Goal: Information Seeking & Learning: Learn about a topic

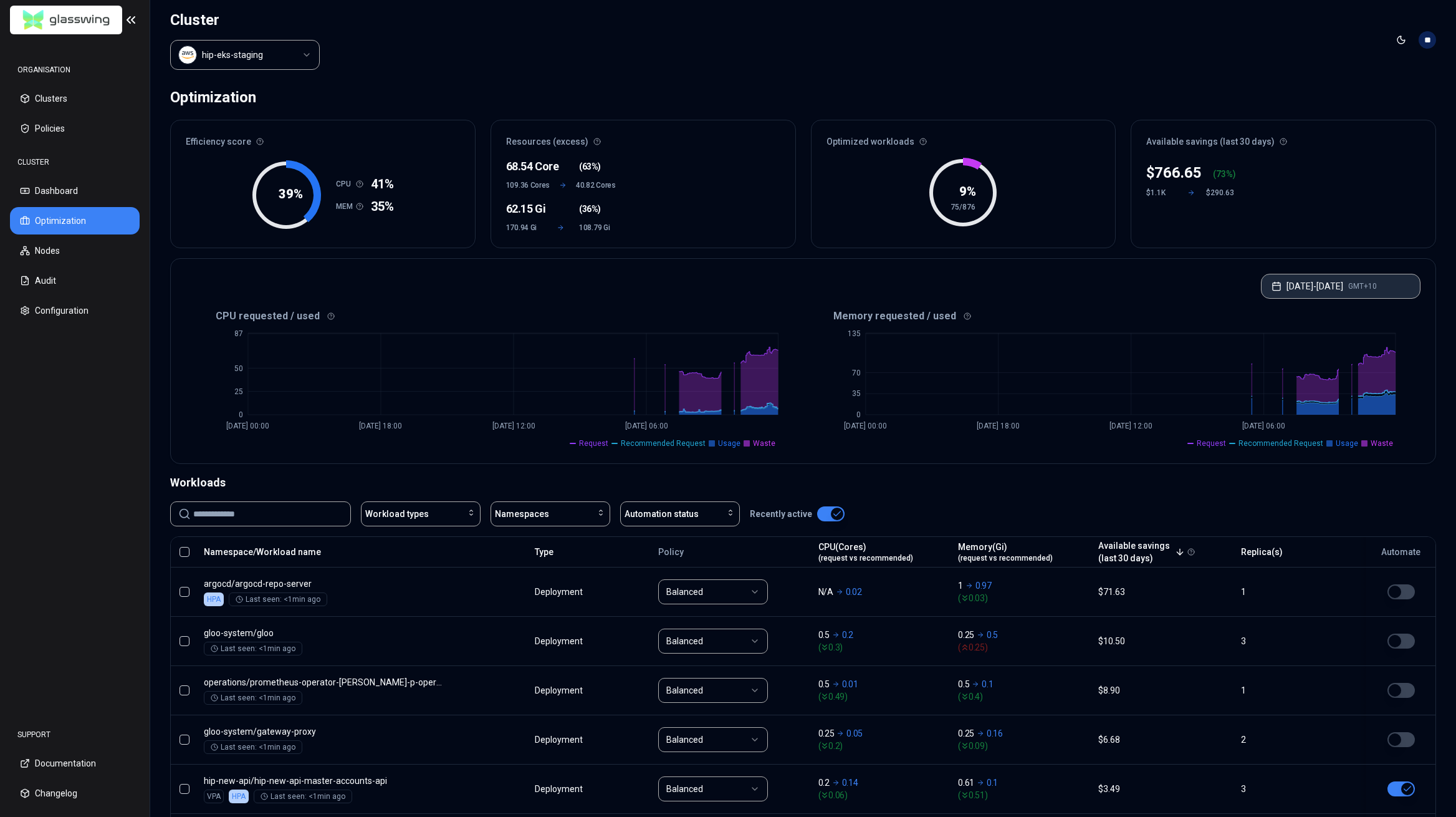
click at [1328, 288] on button "[DATE] - [DATE] GMT+10" at bounding box center [1341, 286] width 160 height 25
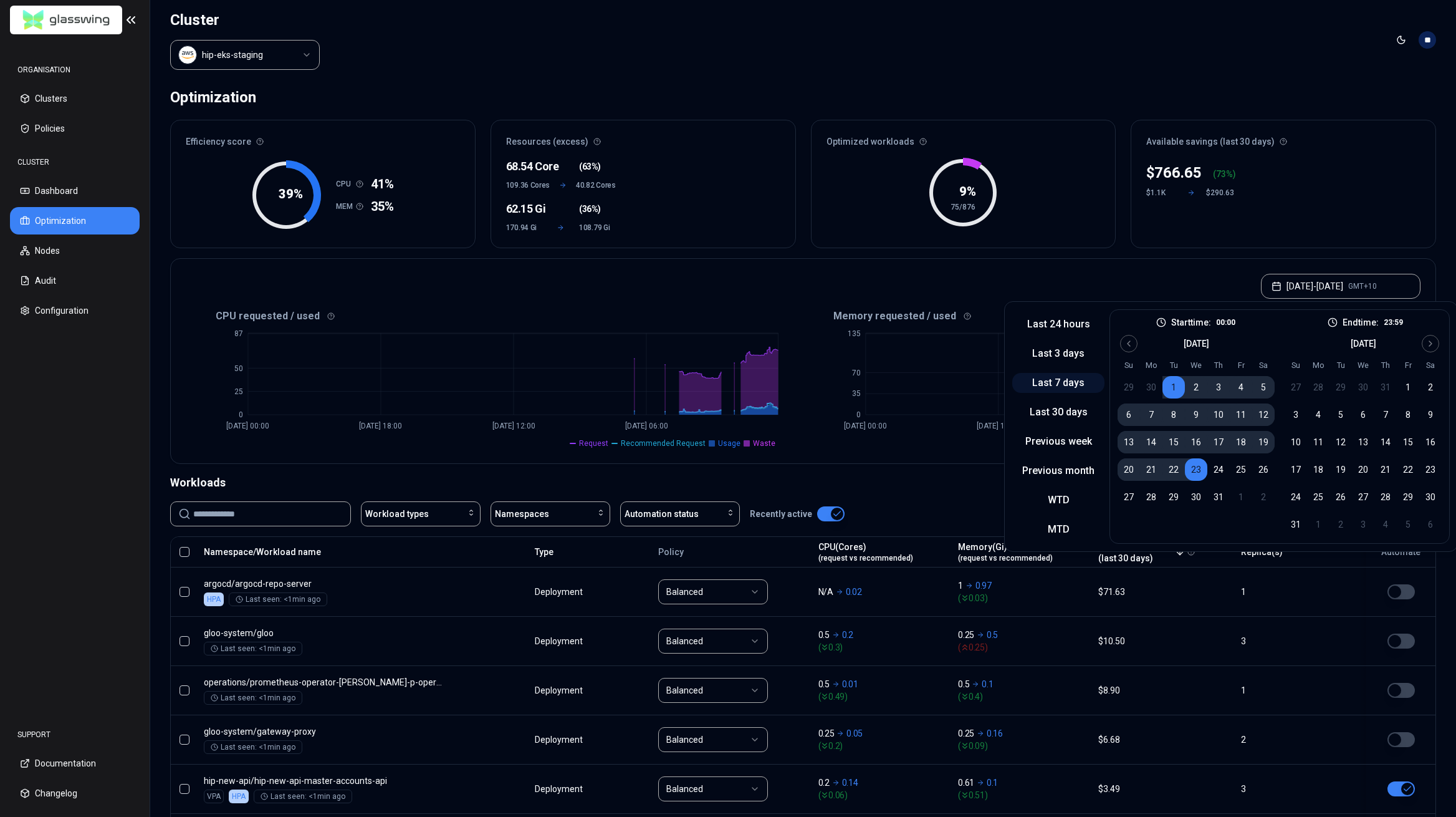
click at [1058, 383] on button "Last 7 days" at bounding box center [1058, 382] width 92 height 20
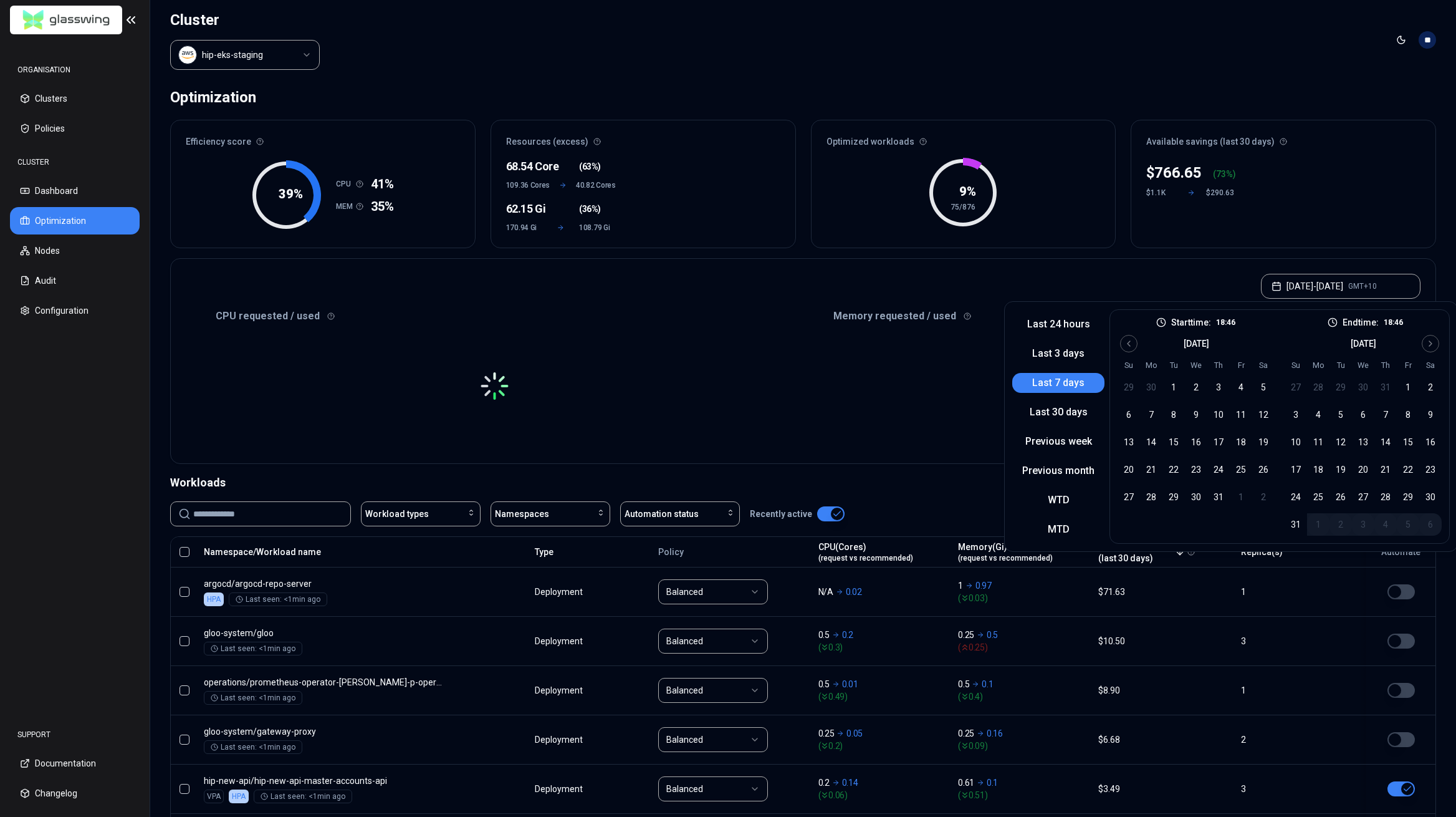
click at [1147, 68] on header "Cluster hip-eks-staging Toggle theme **" at bounding box center [804, 40] width 1306 height 80
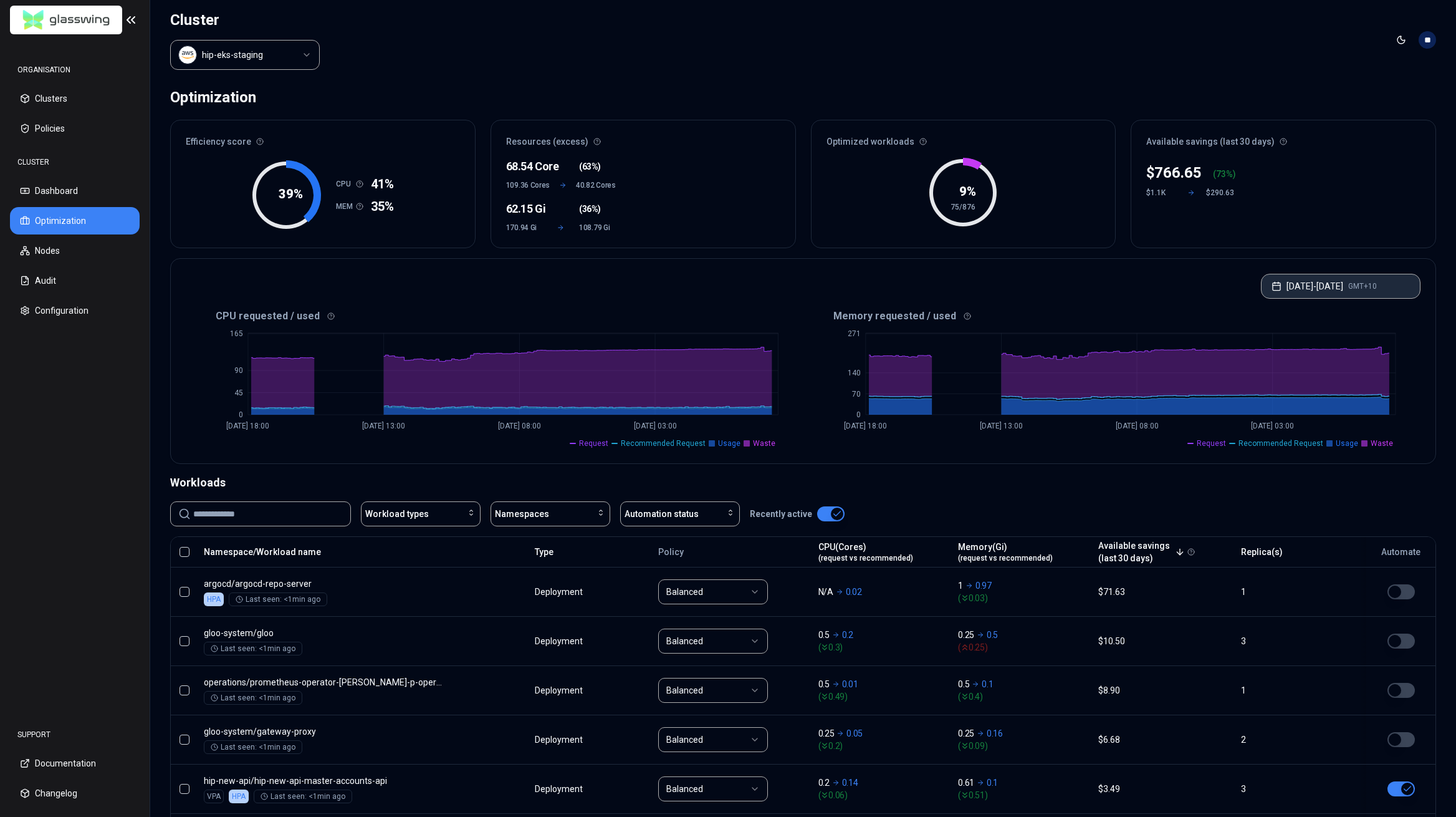
click at [1312, 295] on button "[DATE] - [DATE] GMT+10" at bounding box center [1341, 286] width 160 height 25
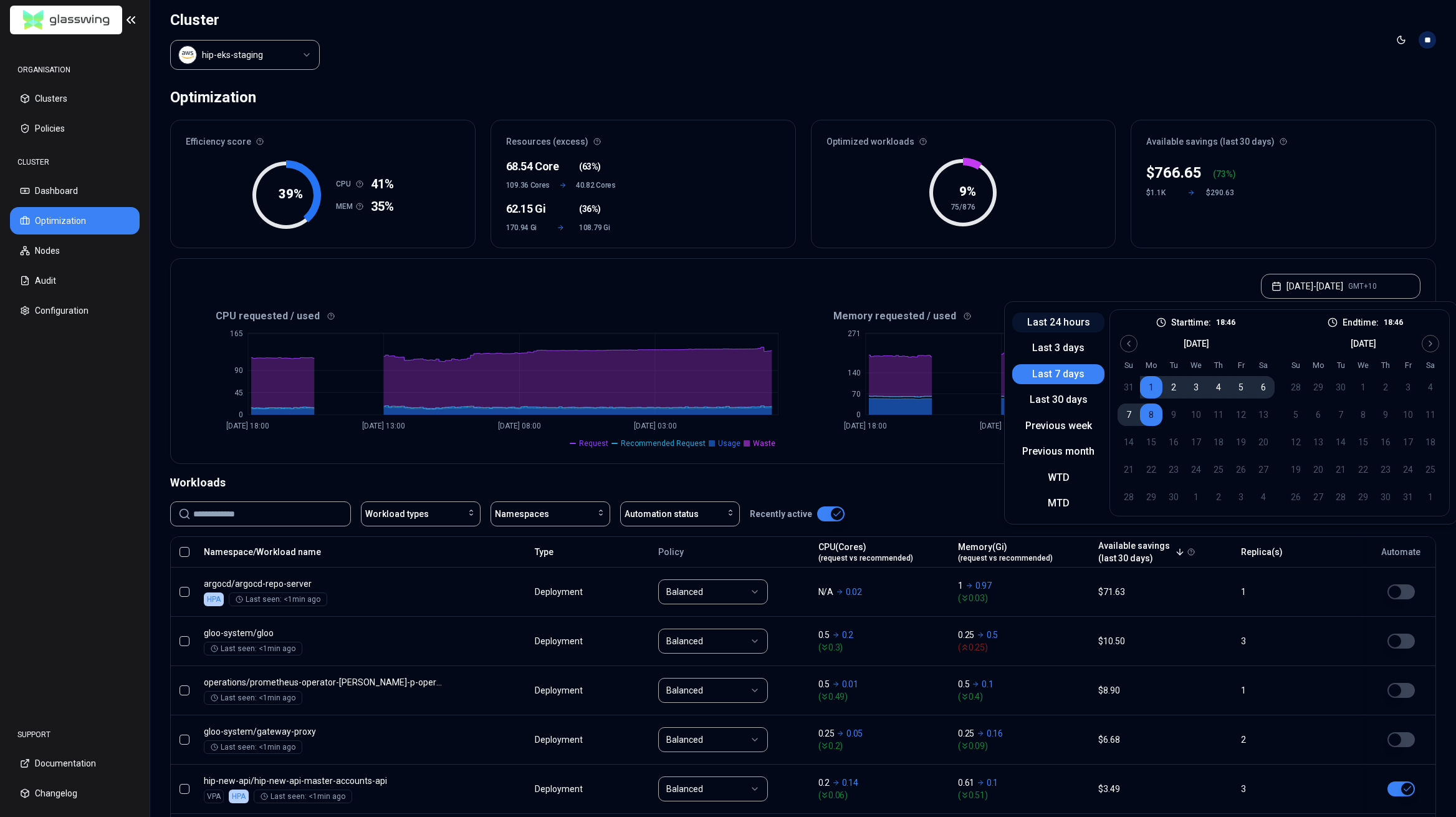
click at [1072, 328] on button "Last 24 hours" at bounding box center [1058, 322] width 92 height 20
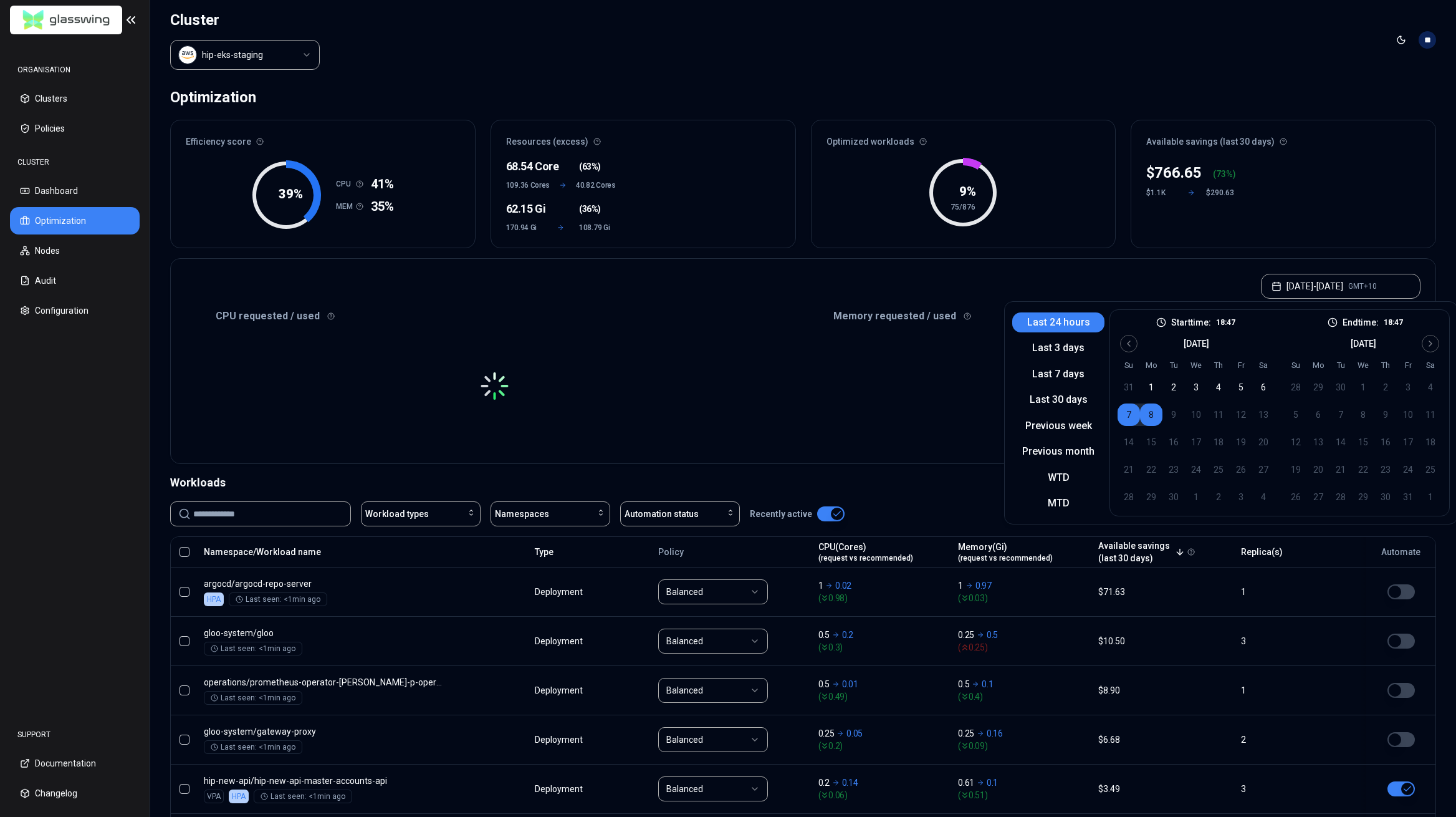
click at [991, 66] on header "Cluster hip-eks-staging Toggle theme **" at bounding box center [804, 40] width 1306 height 80
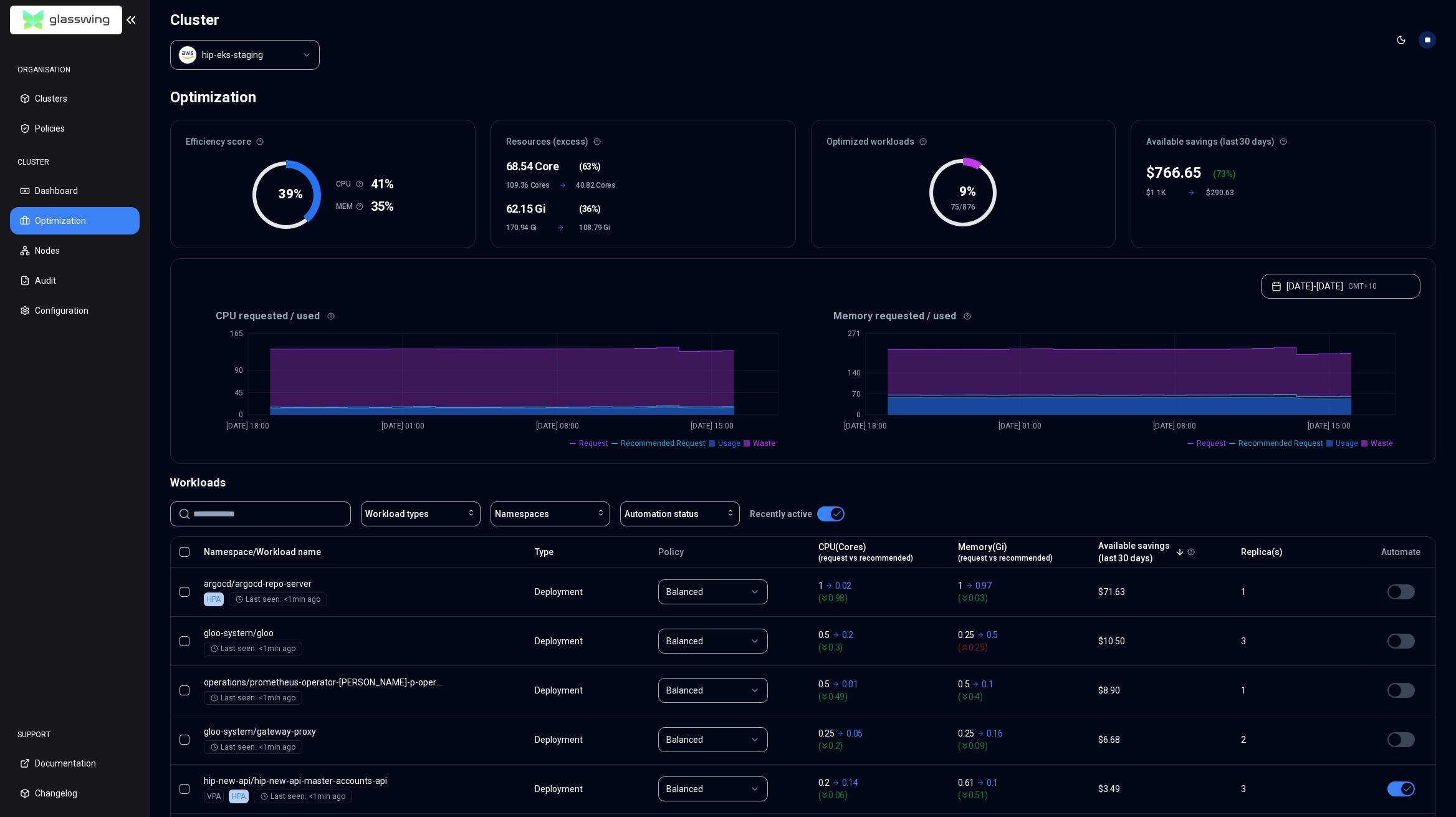
click at [258, 55] on html "ORGANISATION Clusters Policies CLUSTER Dashboard Optimization Nodes Audit Confi…" at bounding box center [728, 408] width 1456 height 817
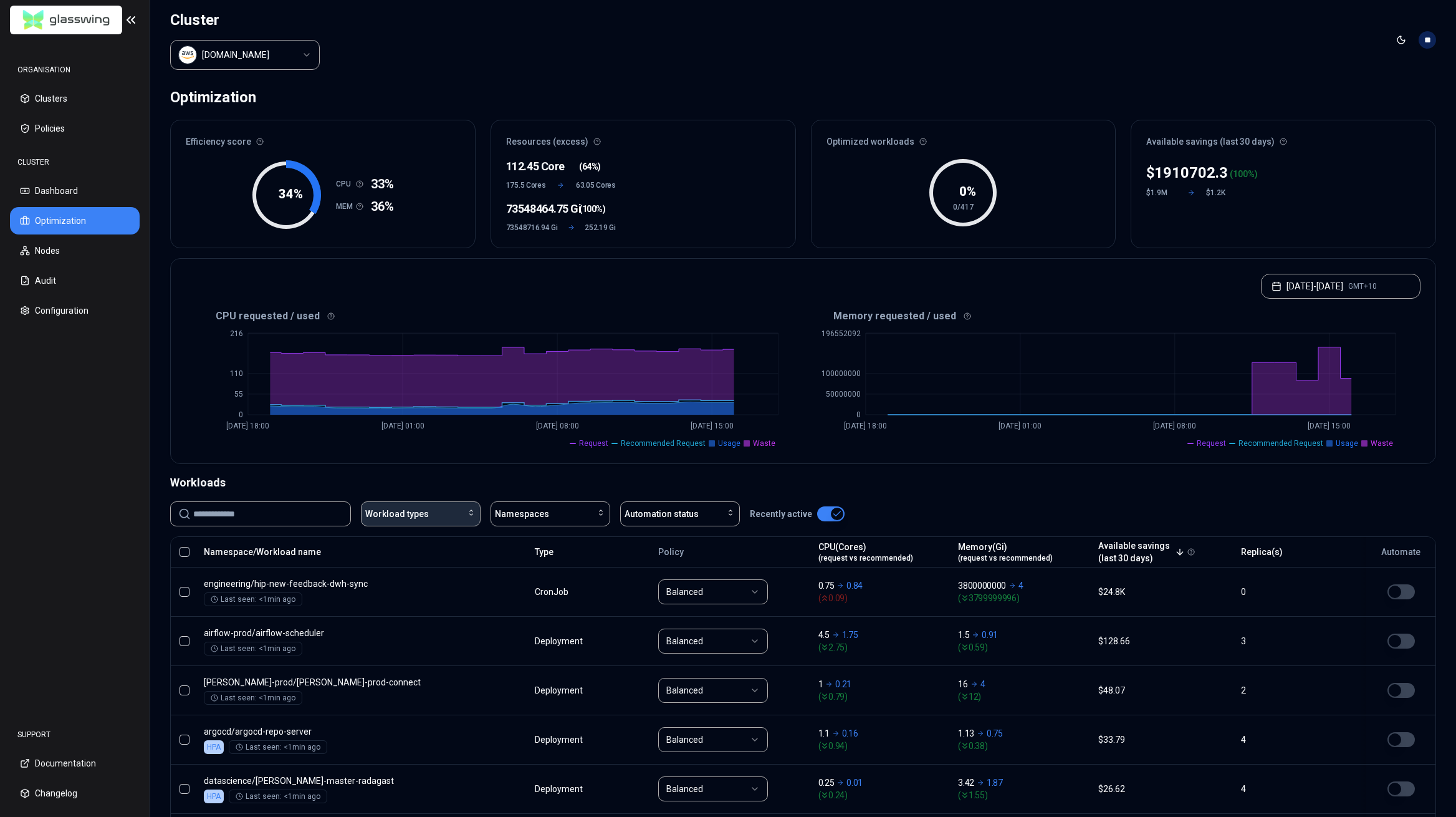
click at [437, 507] on div "Workload types" at bounding box center [420, 513] width 111 height 12
click at [506, 507] on span "Namespaces" at bounding box center [522, 513] width 54 height 12
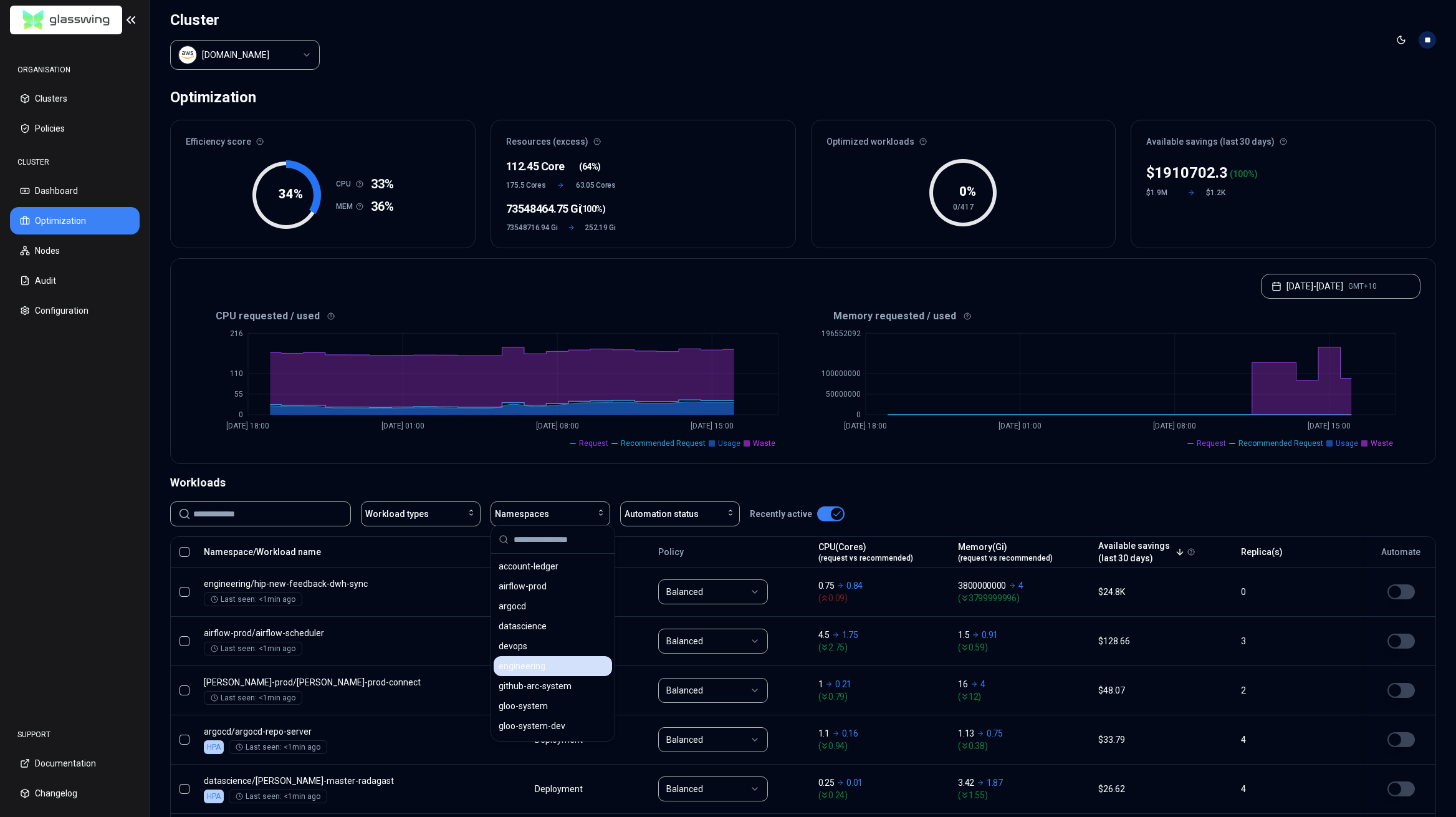
click at [530, 660] on span "engineering" at bounding box center [522, 666] width 46 height 12
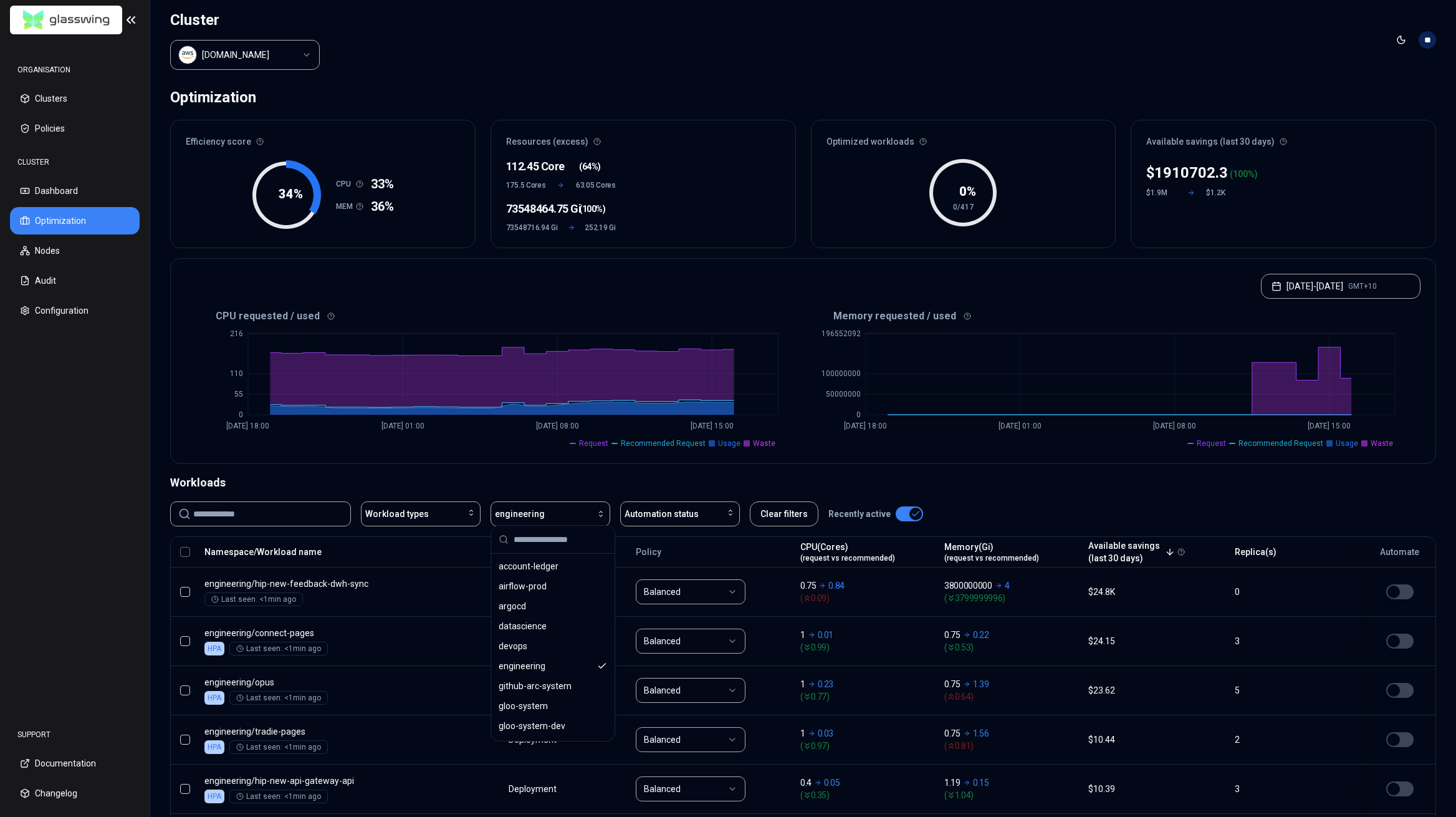
click at [1002, 455] on div "CPU requested / used 0 55 110 216 [DATE] 18:00 [DATE] 01:00 [DATE] 08:00 [DATE]…" at bounding box center [803, 384] width 1265 height 157
click at [295, 160] on icon at bounding box center [303, 186] width 35 height 54
click at [66, 255] on button "Nodes" at bounding box center [75, 250] width 130 height 27
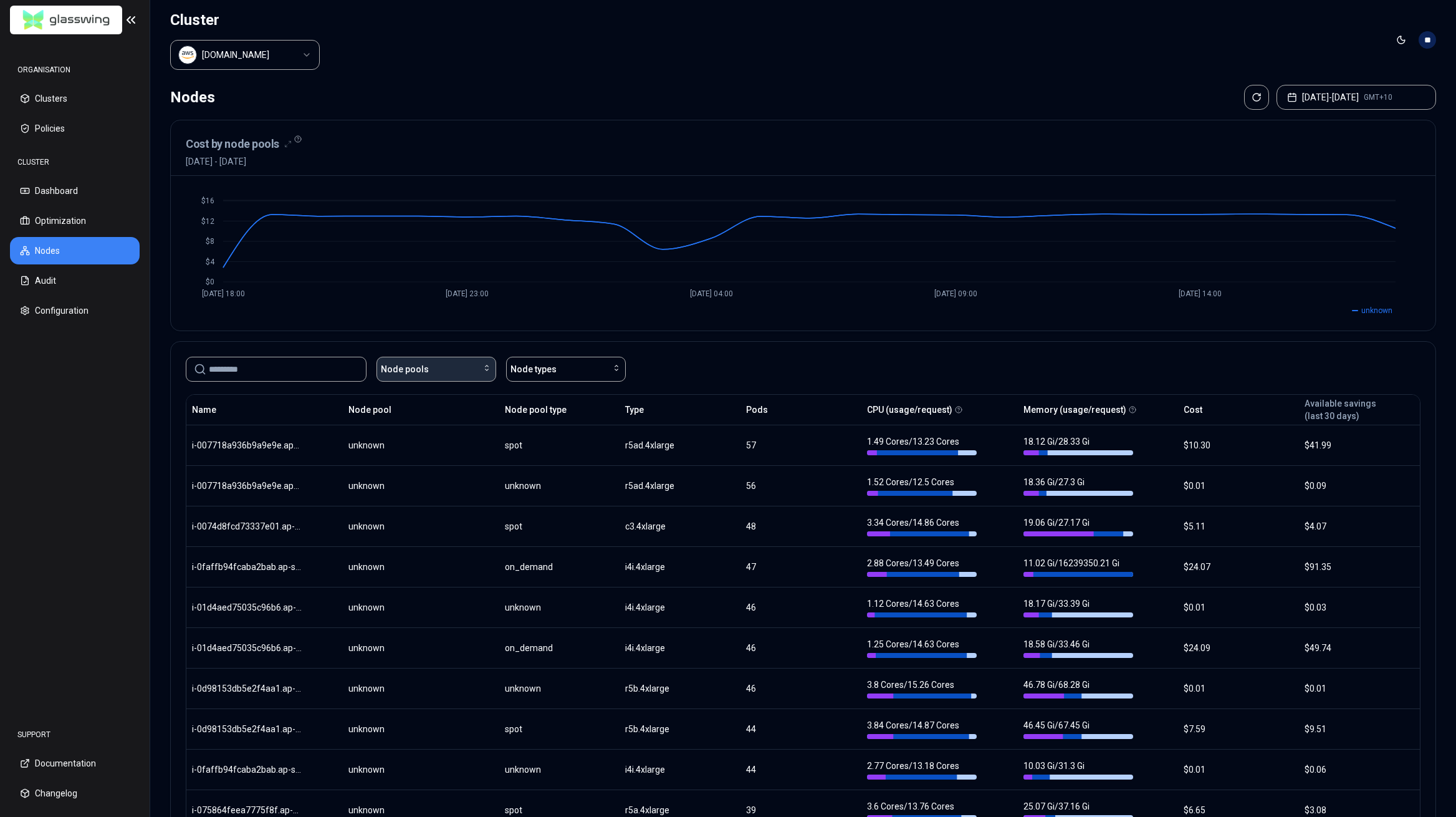
click at [426, 363] on div "Node pools" at bounding box center [435, 368] width 111 height 12
click at [528, 364] on span "Node types" at bounding box center [533, 368] width 46 height 12
click at [427, 120] on div "Cost by node pools [DATE] - [DATE]" at bounding box center [803, 148] width 1265 height 56
click at [70, 284] on button "Audit" at bounding box center [75, 280] width 130 height 27
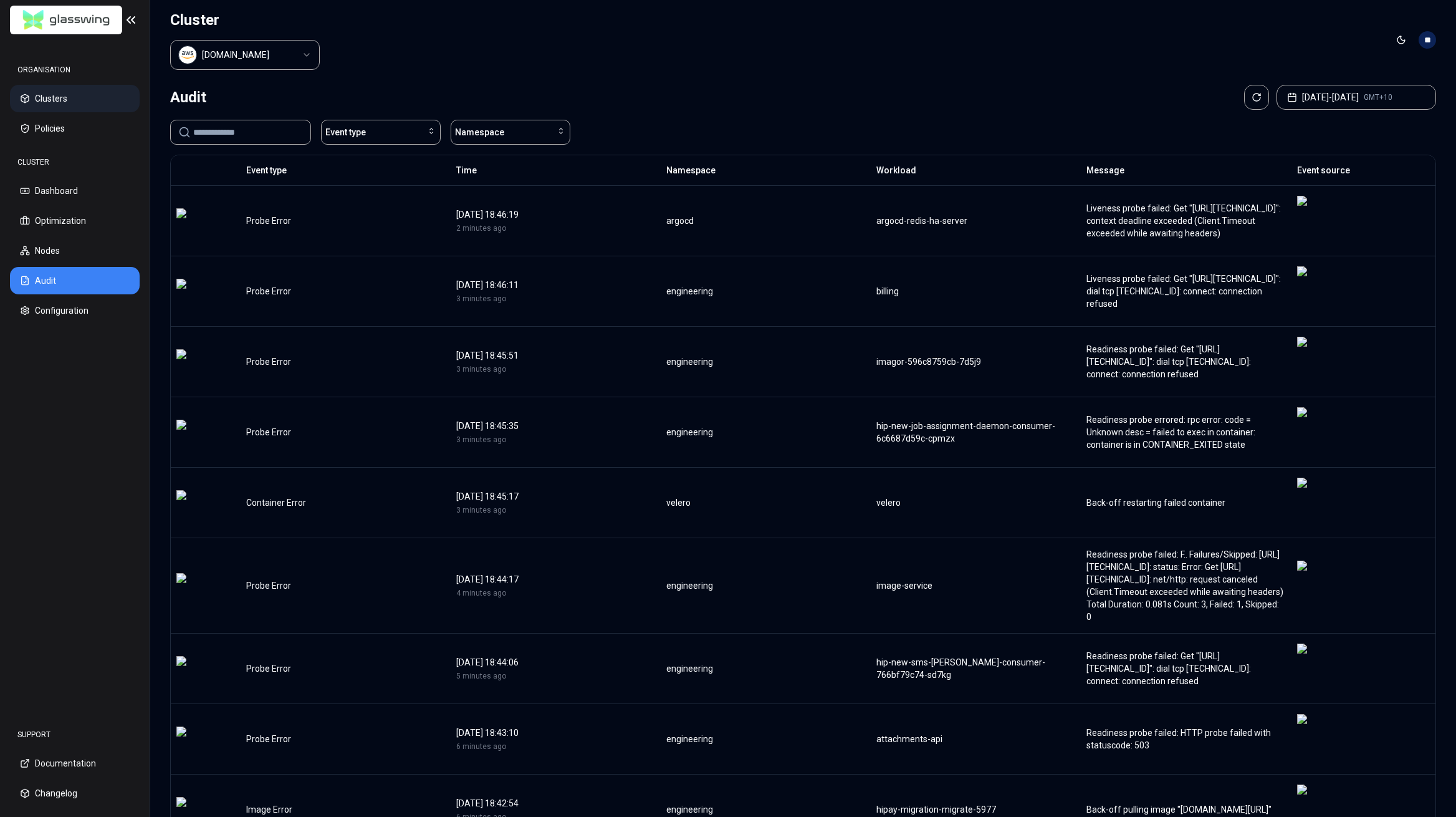
click at [68, 97] on button "Clusters" at bounding box center [75, 98] width 130 height 27
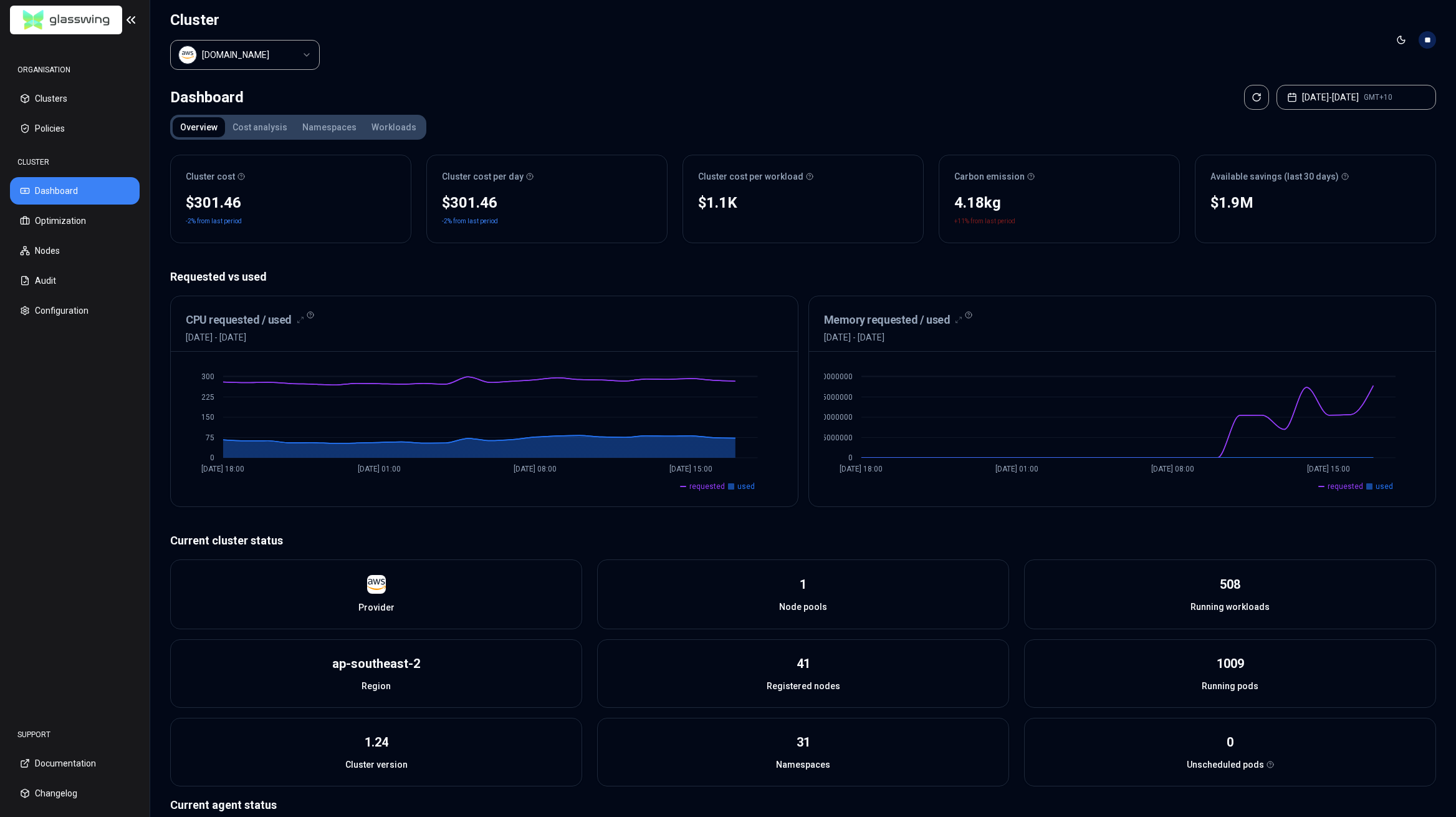
click at [1252, 199] on div "$1.9M" at bounding box center [1316, 203] width 210 height 20
click at [96, 225] on button "Optimization" at bounding box center [75, 221] width 130 height 27
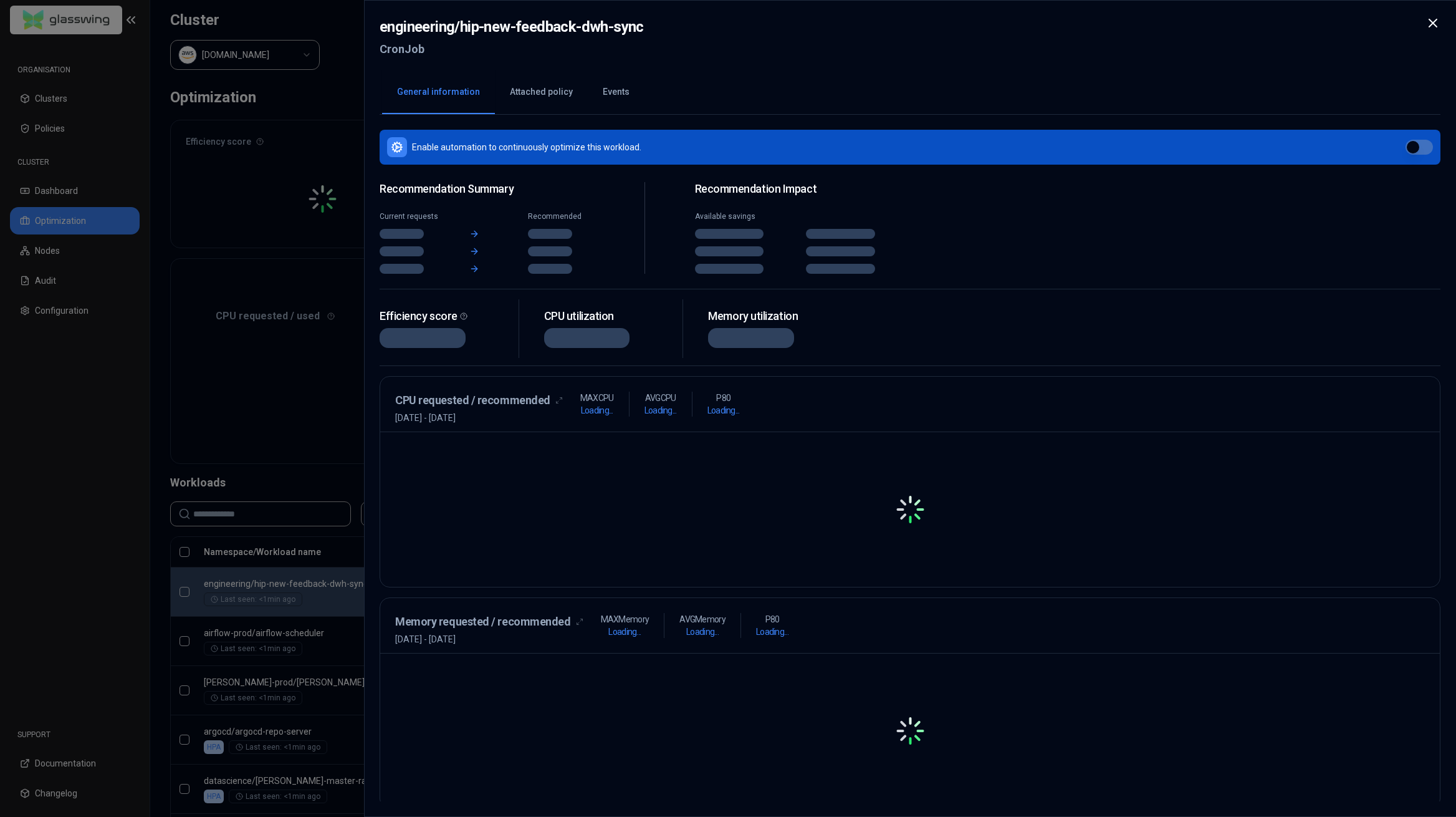
click at [467, 569] on body "ORGANISATION Clusters Policies CLUSTER Dashboard Optimization Nodes Audit Confi…" at bounding box center [728, 408] width 1456 height 817
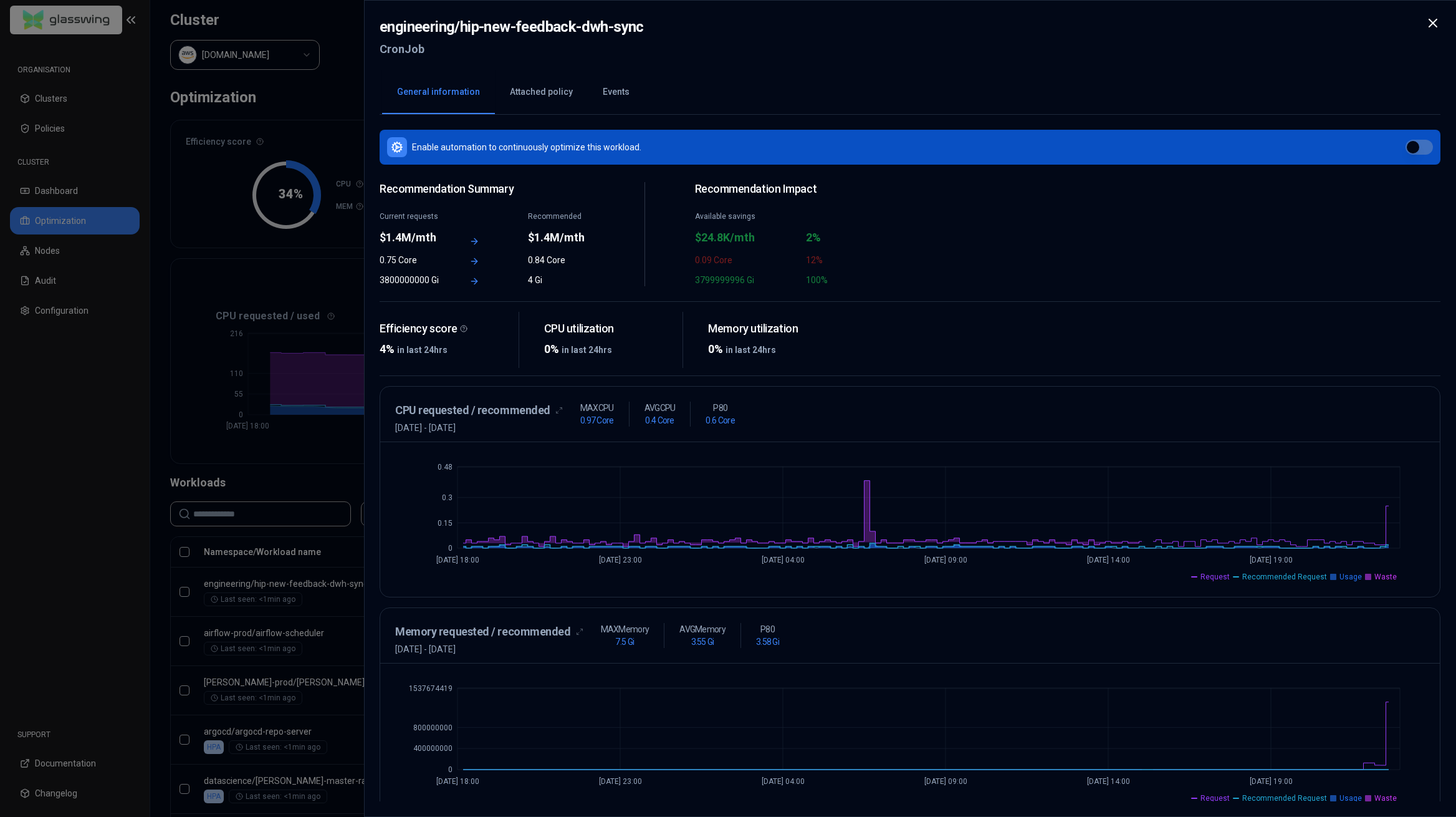
click at [1292, 575] on span "Recommended Request" at bounding box center [1286, 577] width 85 height 10
click at [1310, 798] on span "Recommended Request" at bounding box center [1286, 798] width 85 height 10
click at [1294, 796] on span "Recommended Request" at bounding box center [1286, 798] width 85 height 10
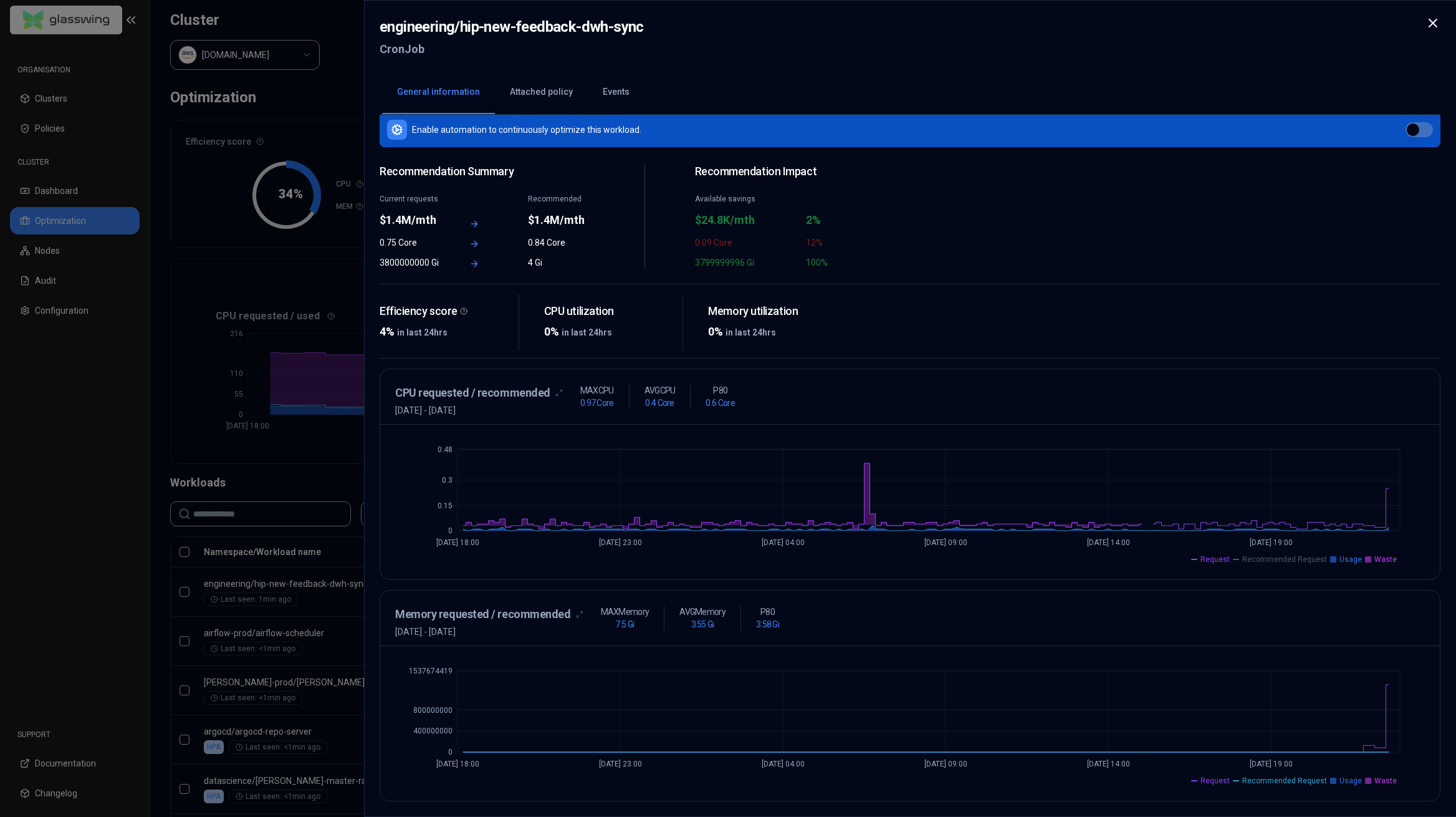
click at [1351, 783] on span "Usage" at bounding box center [1351, 780] width 23 height 10
click at [1381, 783] on span "Waste" at bounding box center [1386, 780] width 23 height 10
drag, startPoint x: 1077, startPoint y: 734, endPoint x: 994, endPoint y: 733, distance: 83.0
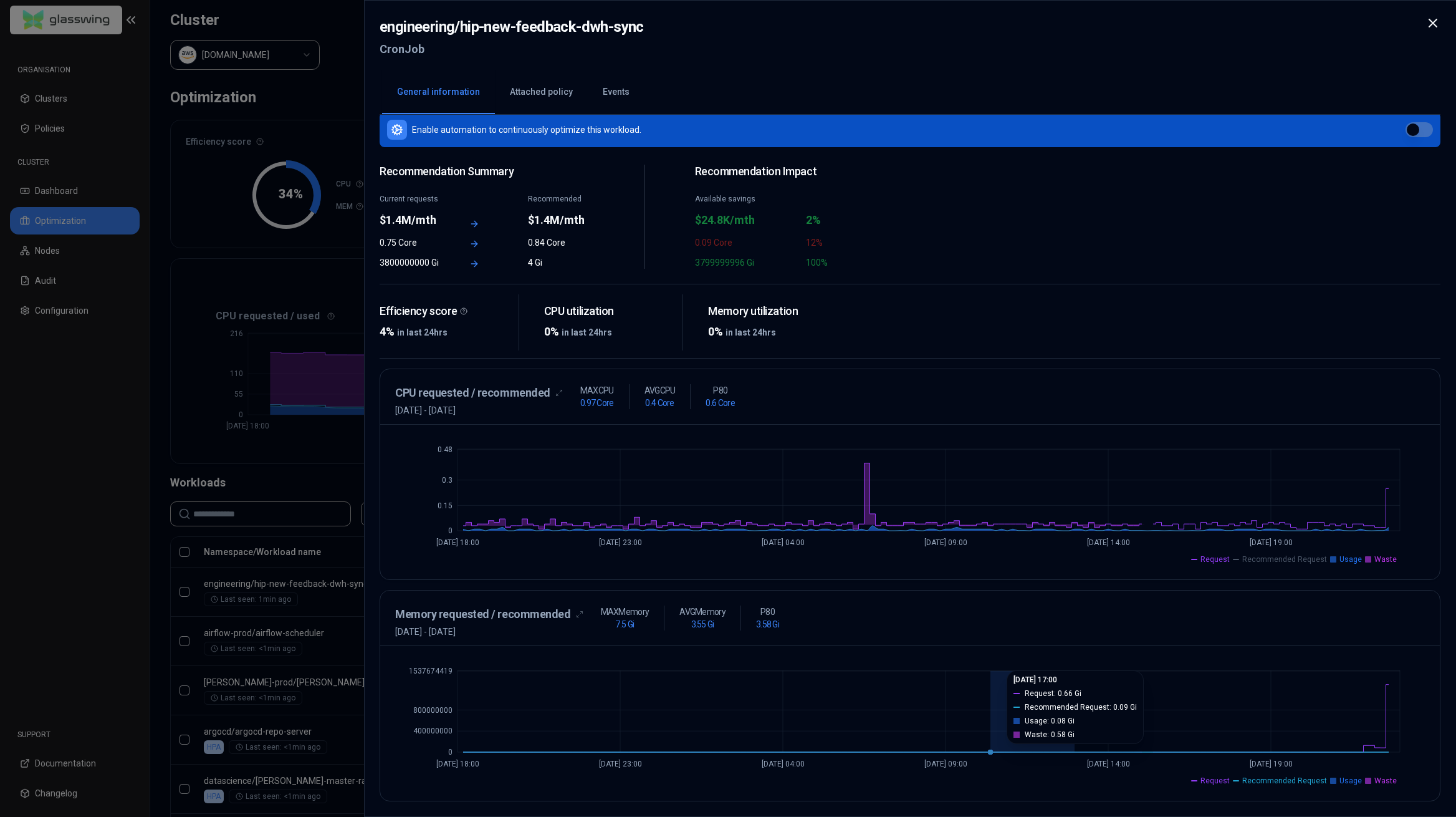
click at [994, 734] on icon "0 400000000 800000000 1537674419 [DATE] 18:00 [DATE] 23:00 [DATE] 04:00 [DATE] …" at bounding box center [911, 723] width 1030 height 125
drag, startPoint x: 1028, startPoint y: 709, endPoint x: 808, endPoint y: 702, distance: 220.1
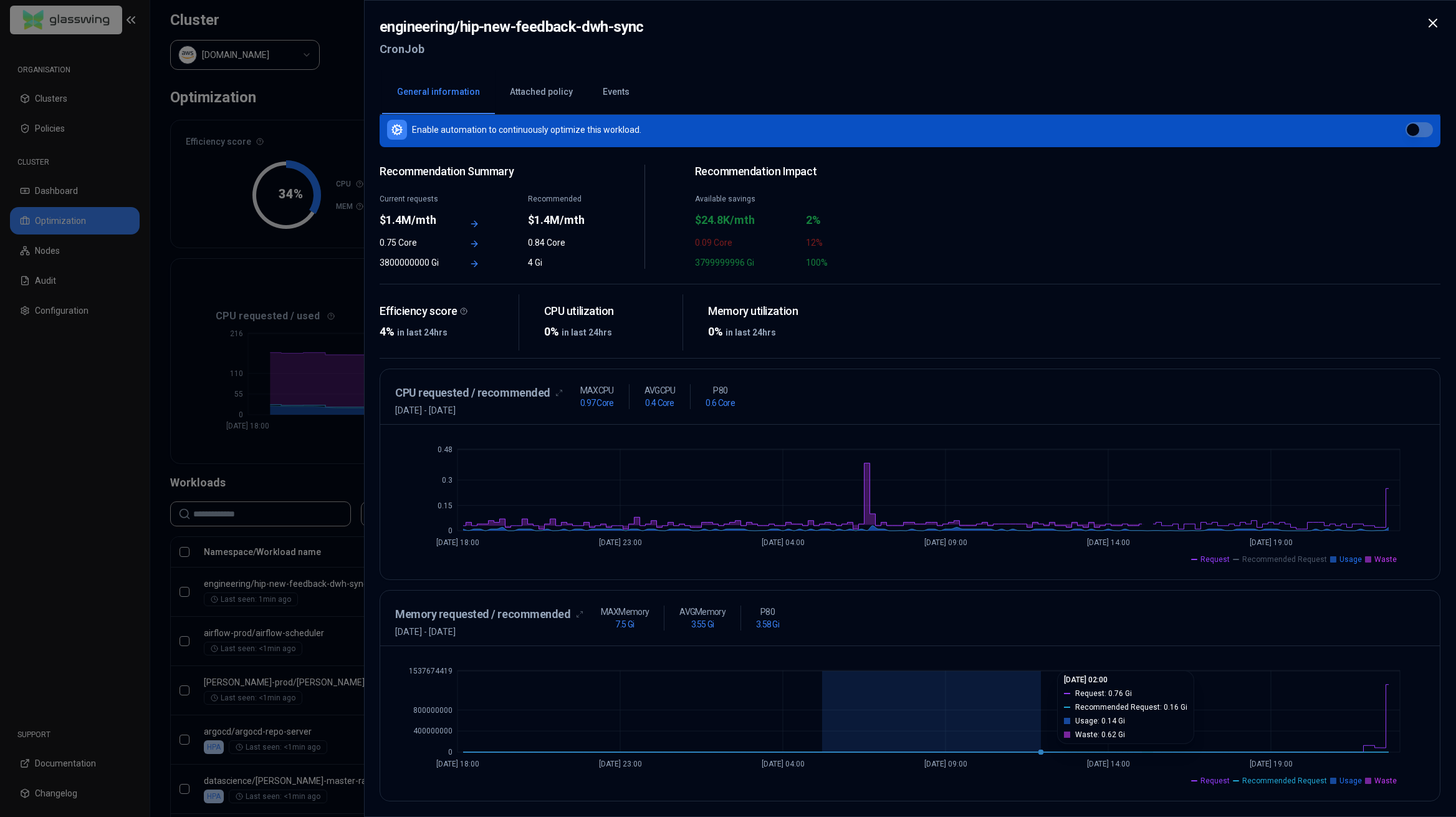
drag, startPoint x: 822, startPoint y: 697, endPoint x: 1083, endPoint y: 699, distance: 261.0
click at [1083, 700] on icon "0 400000000 800000000 1537674419 [DATE] 18:00 [DATE] 23:00 [DATE] 04:00 [DATE] …" at bounding box center [911, 723] width 1030 height 125
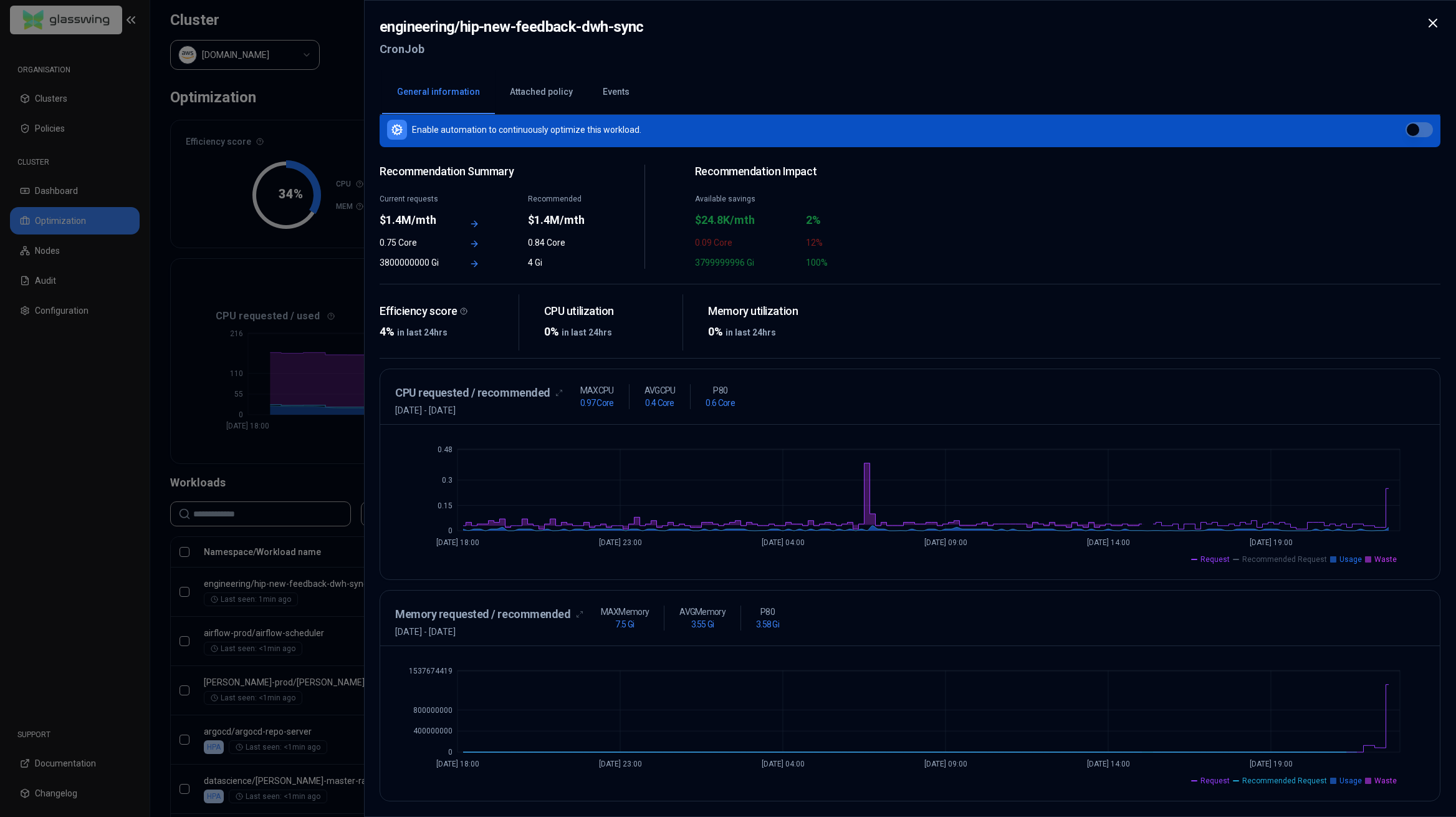
scroll to position [0, 0]
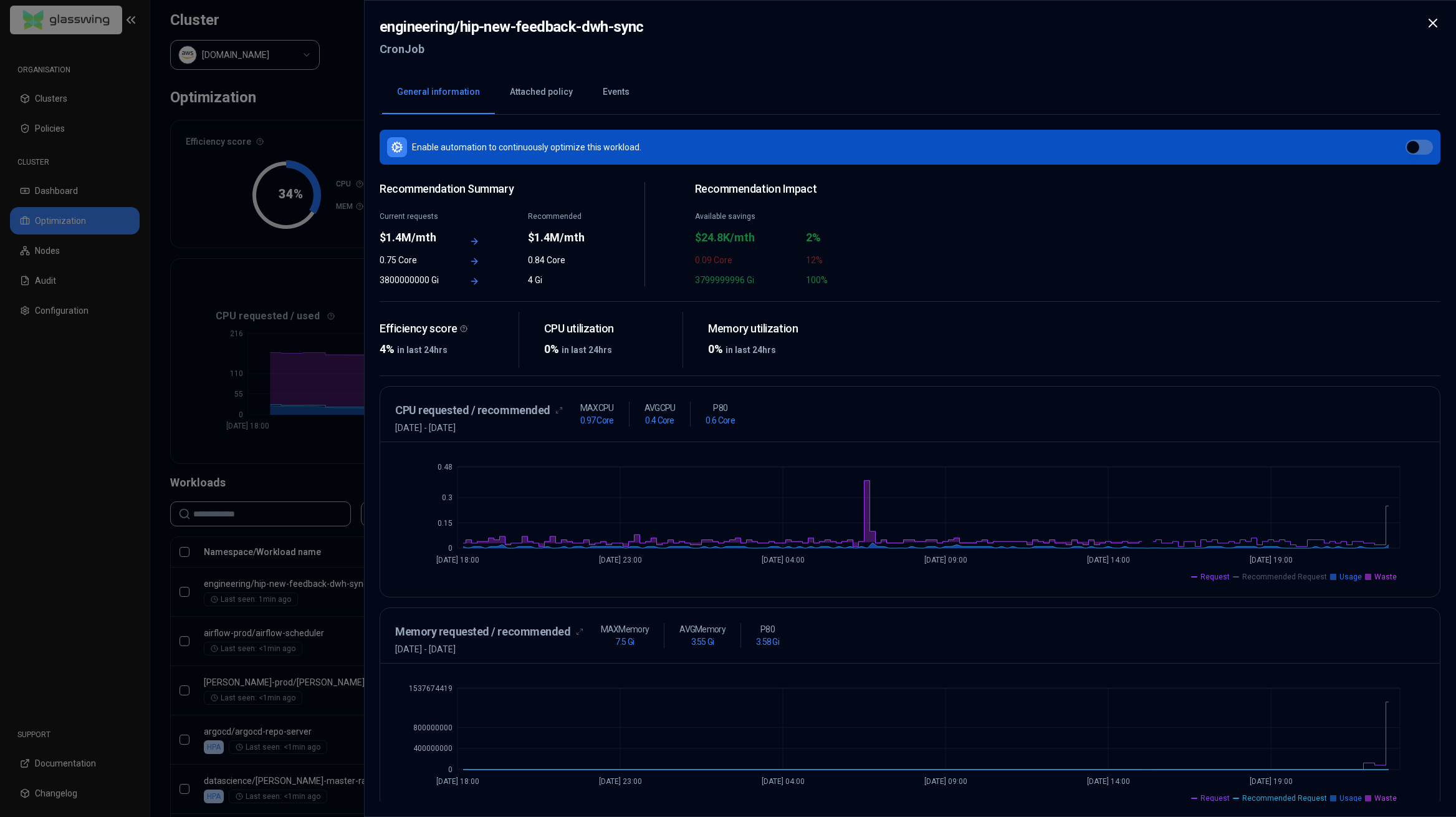
click at [551, 154] on div "Enable automation to continuously optimize this workload." at bounding box center [922, 148] width 1021 height 15
click at [555, 98] on button "Attached policy" at bounding box center [542, 92] width 93 height 44
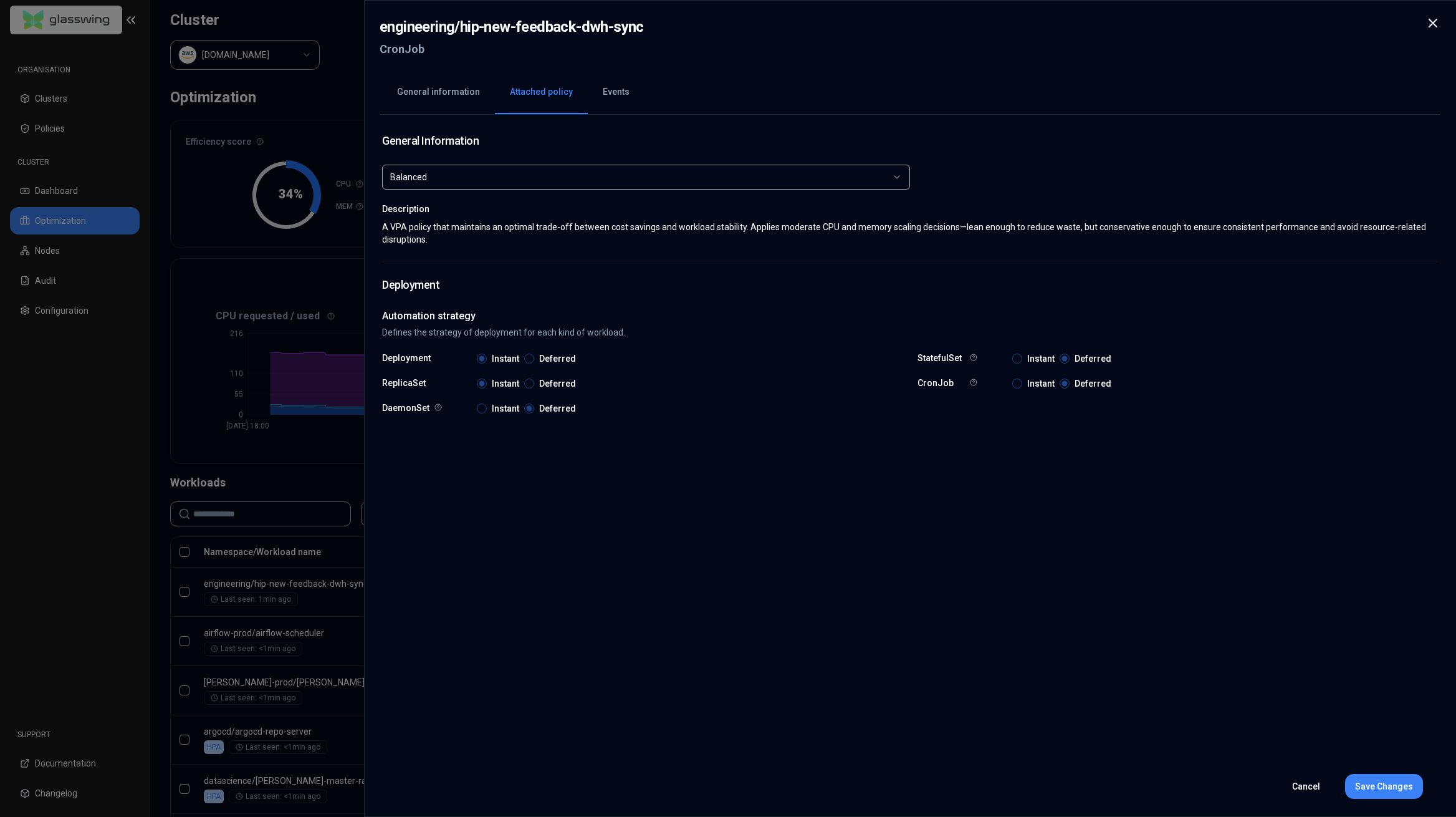
click at [610, 98] on button "Events" at bounding box center [616, 92] width 57 height 44
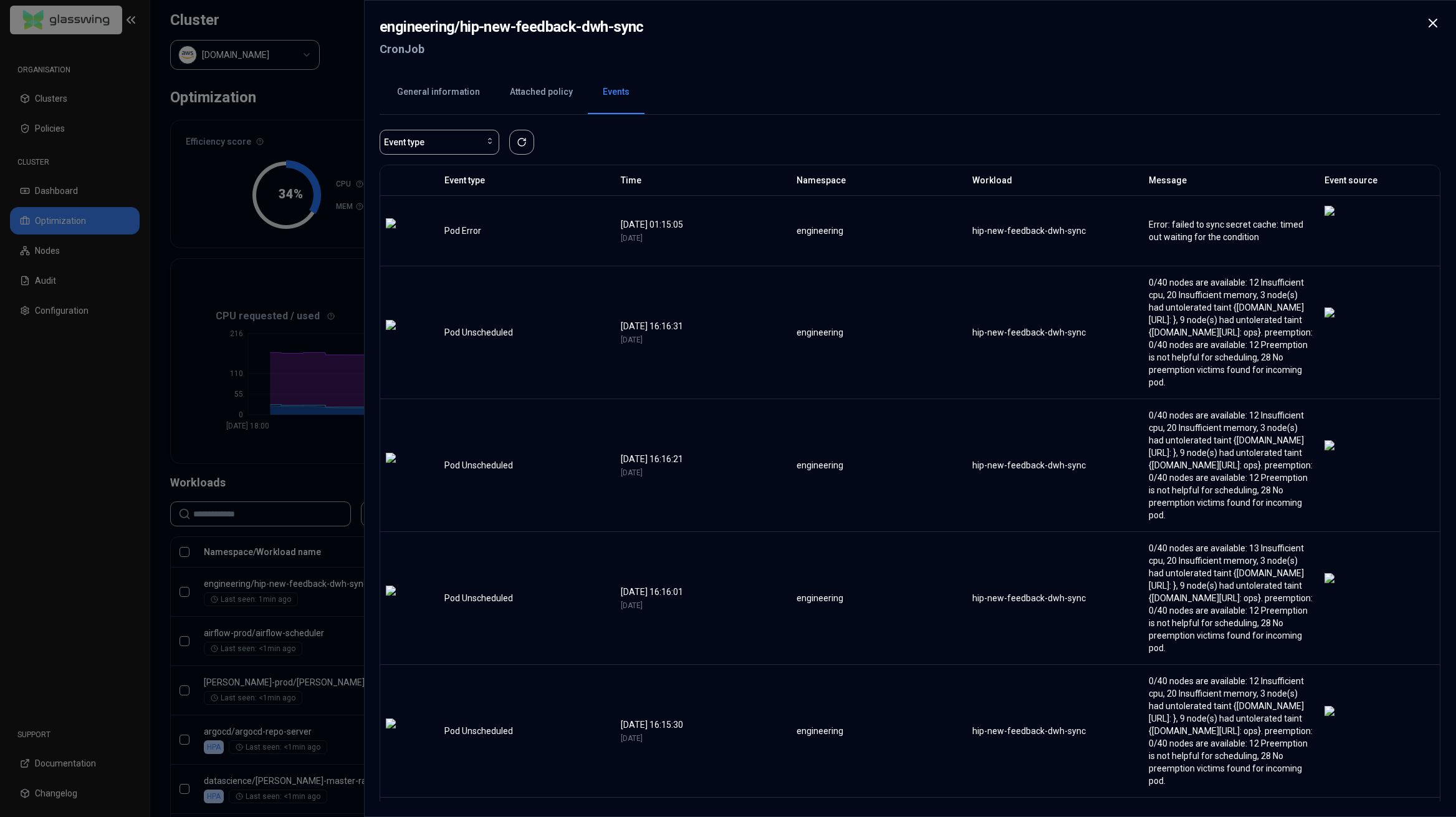
scroll to position [581, 0]
